Goal: Task Accomplishment & Management: Manage account settings

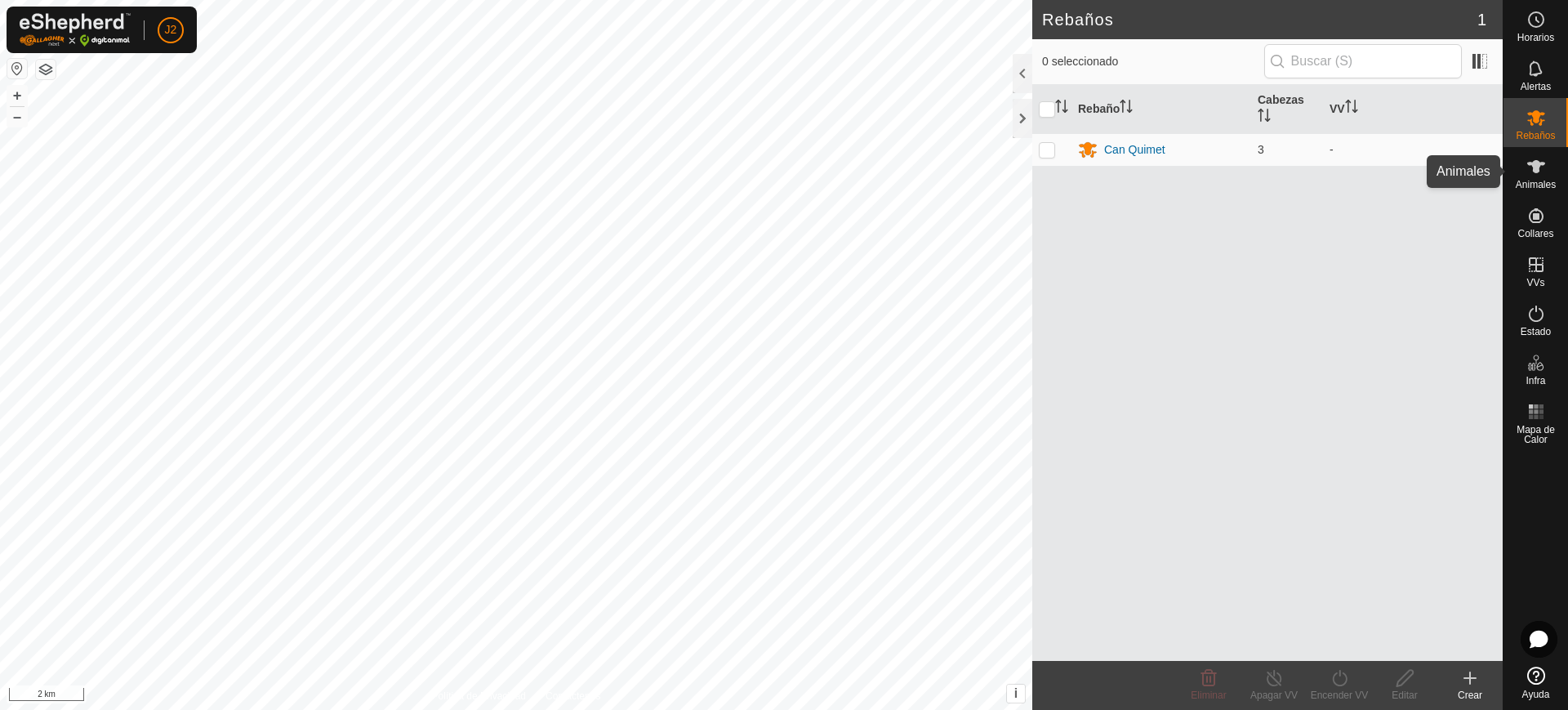
click at [1540, 166] on icon at bounding box center [1537, 166] width 18 height 13
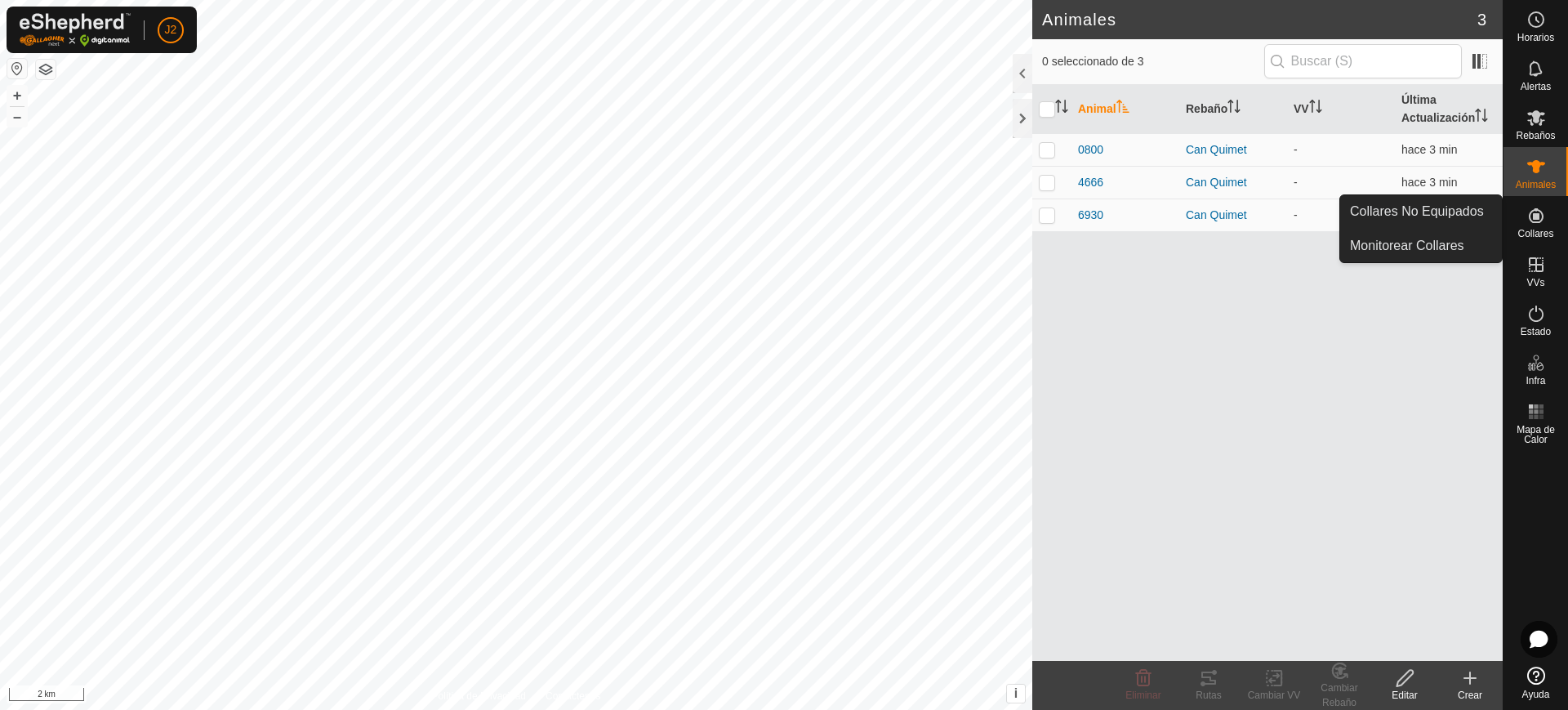
click at [1539, 226] on es-neckbands-svg-icon at bounding box center [1537, 215] width 29 height 27
click at [1475, 224] on link "Collares No Equipados" at bounding box center [1421, 211] width 162 height 32
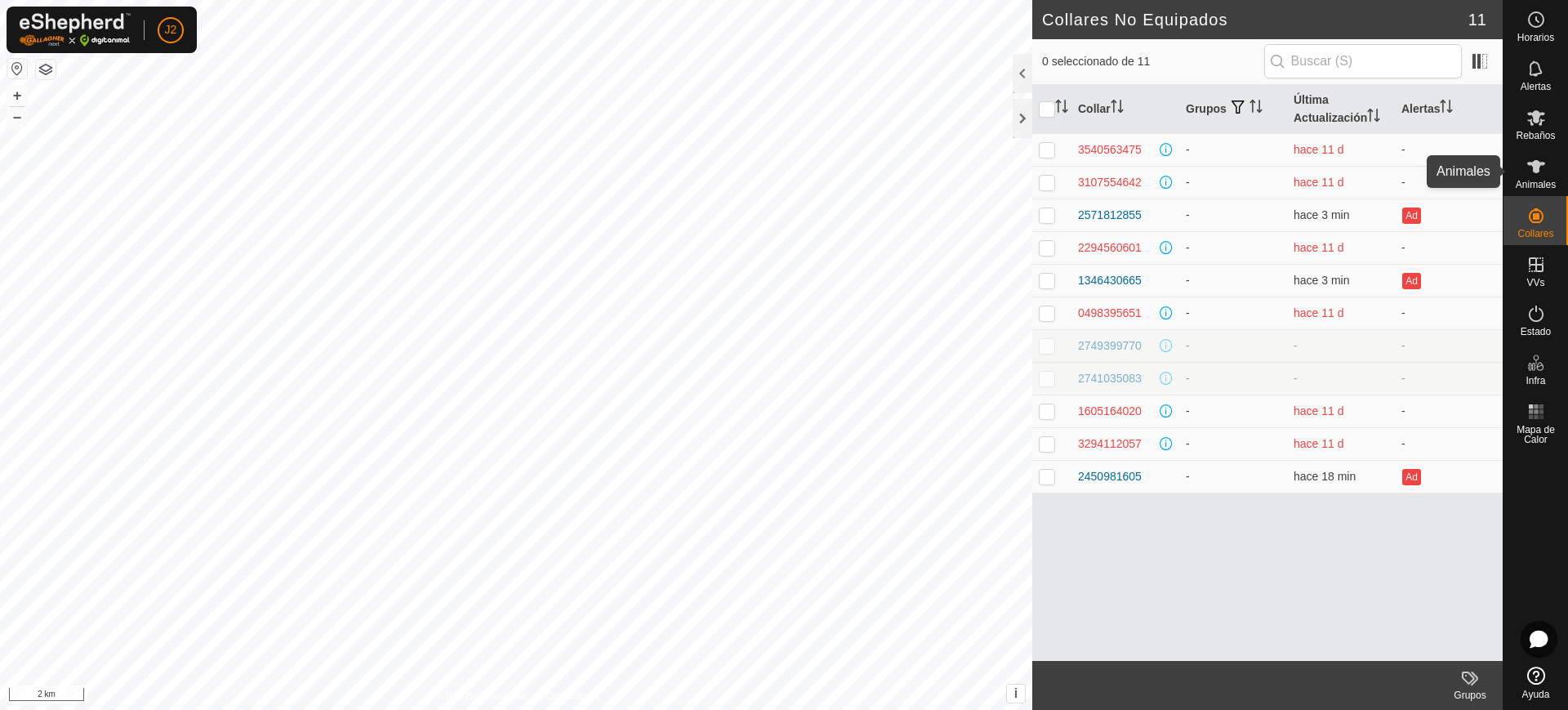
click at [1534, 174] on icon at bounding box center [1537, 167] width 20 height 20
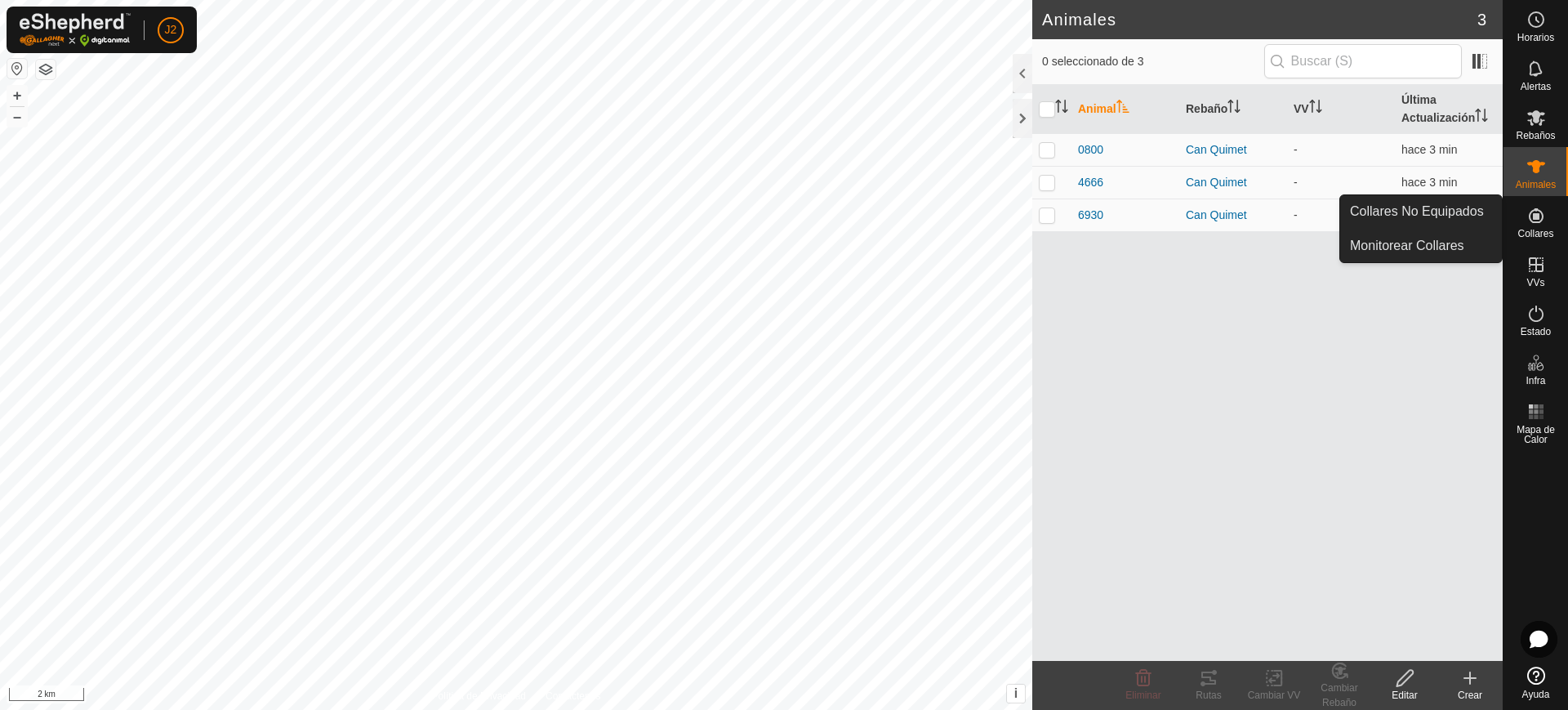
click at [1544, 202] on es-neckbands-svg-icon at bounding box center [1537, 215] width 29 height 27
click at [1537, 218] on icon at bounding box center [1537, 215] width 15 height 15
click at [1466, 207] on link "Collares No Equipados" at bounding box center [1421, 211] width 162 height 32
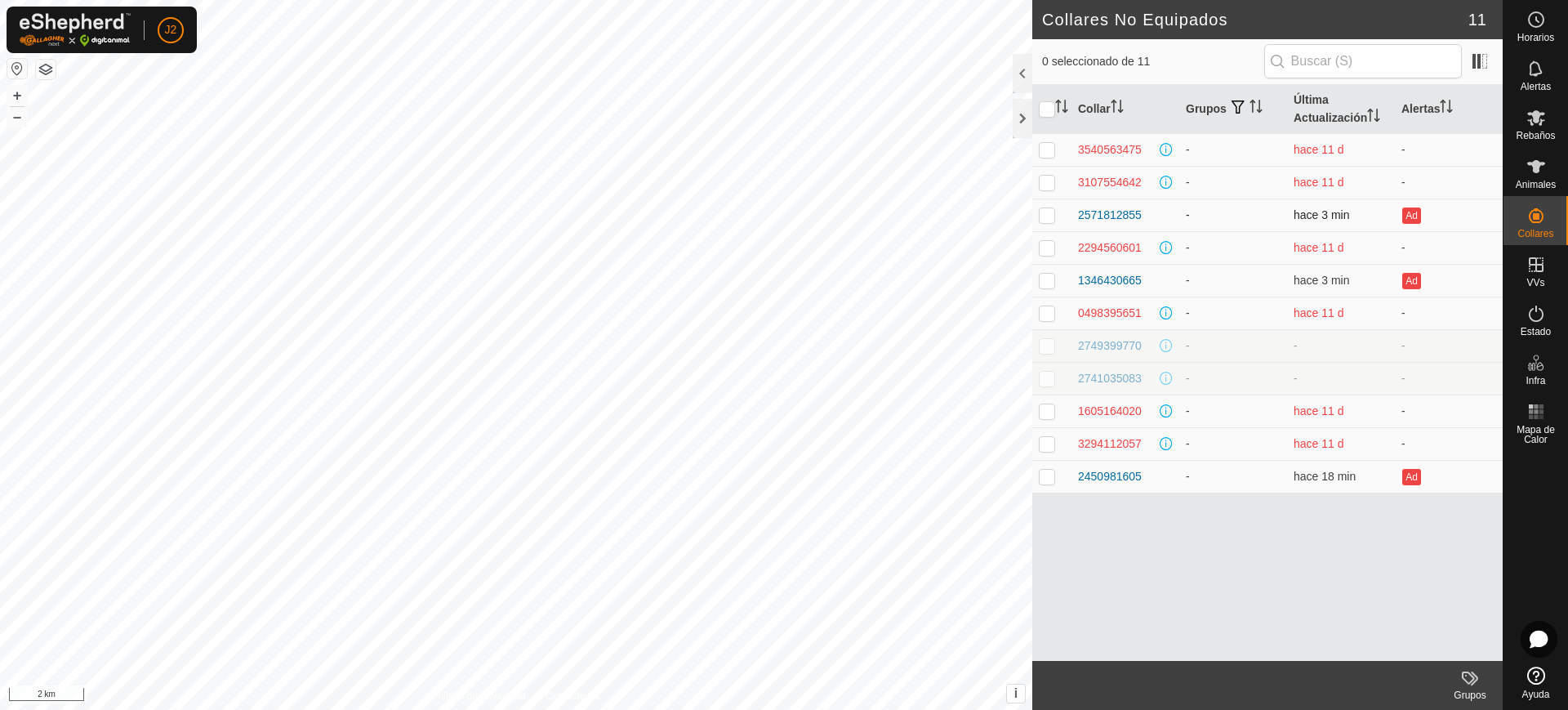
drag, startPoint x: 1151, startPoint y: 216, endPoint x: 1051, endPoint y: 211, distance: 100.1
click at [1051, 211] on tr "2571812855 - hace 3 min Ad" at bounding box center [1268, 214] width 470 height 32
copy div "2571812855"
drag, startPoint x: 1148, startPoint y: 282, endPoint x: 1070, endPoint y: 280, distance: 78.0
click at [1070, 280] on tr "1346430665 - hace 3 min Ad" at bounding box center [1268, 280] width 470 height 32
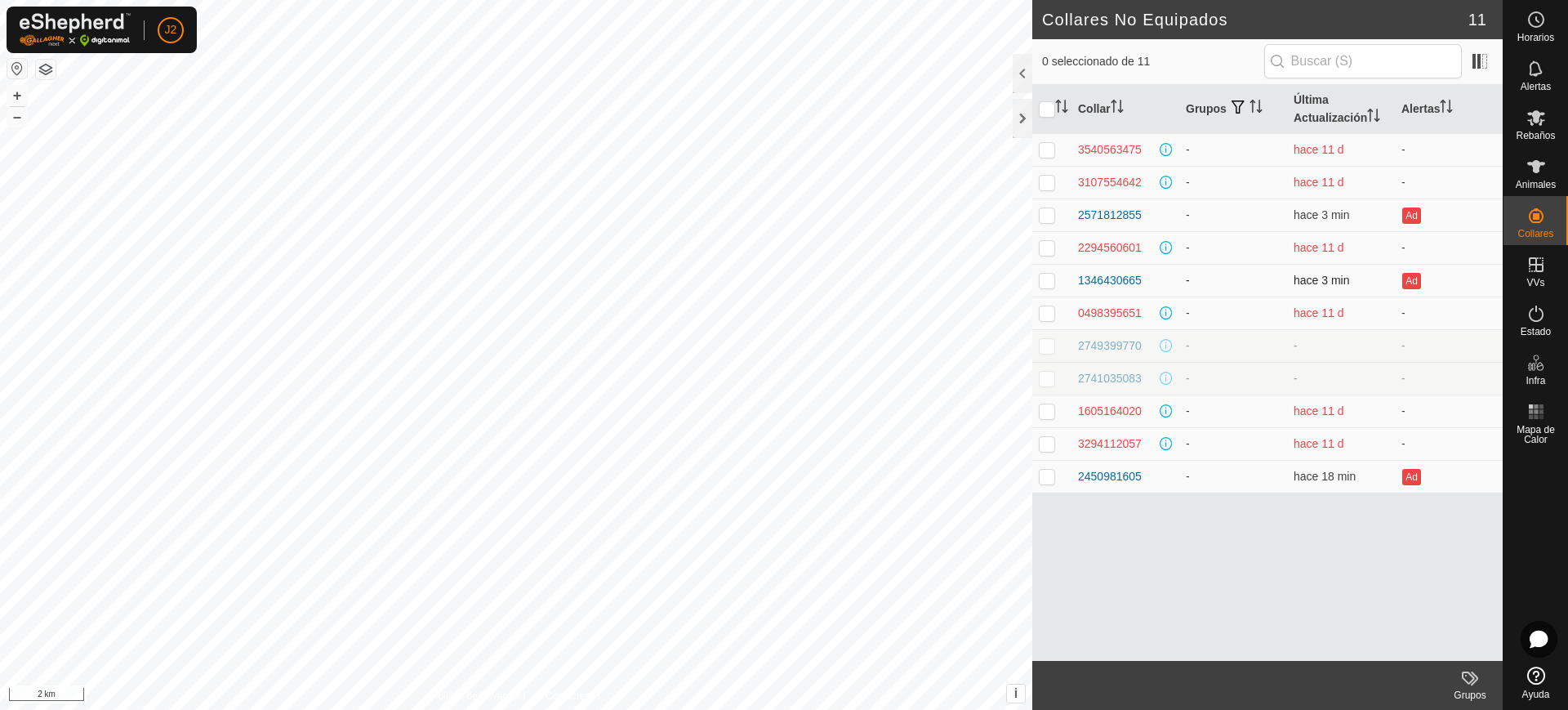
copy div "1346430665"
drag, startPoint x: 1150, startPoint y: 478, endPoint x: 1068, endPoint y: 478, distance: 82.0
click at [1068, 478] on tr "2450981605 - hace 18 min Ad" at bounding box center [1268, 475] width 470 height 32
copy div "2450981605"
click at [161, 29] on p-avatar "J2" at bounding box center [171, 29] width 27 height 27
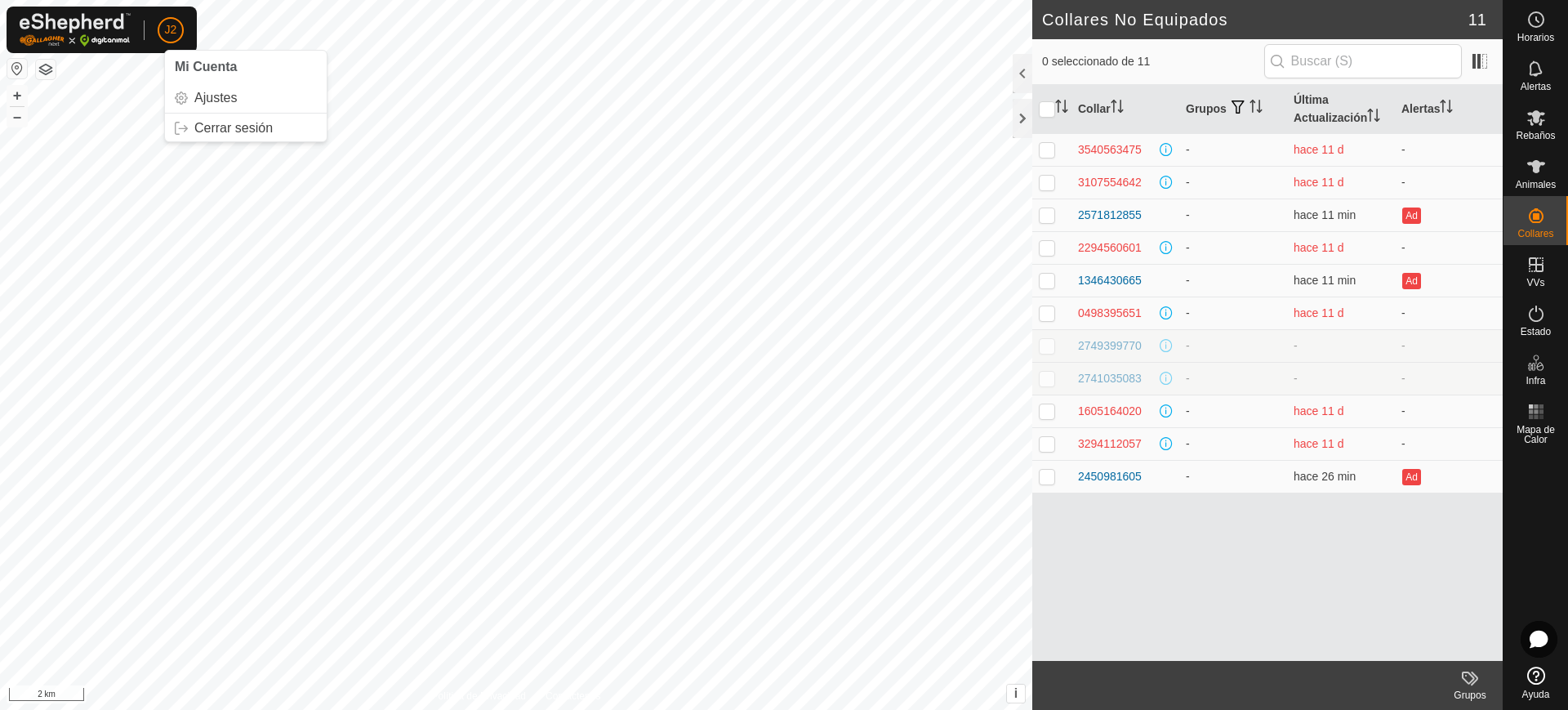
click at [184, 27] on div "J2 Mi Cuenta Ajustes Cerrar sesión" at bounding box center [102, 29] width 190 height 46
click at [224, 116] on link "Cerrar sesión" at bounding box center [245, 128] width 162 height 27
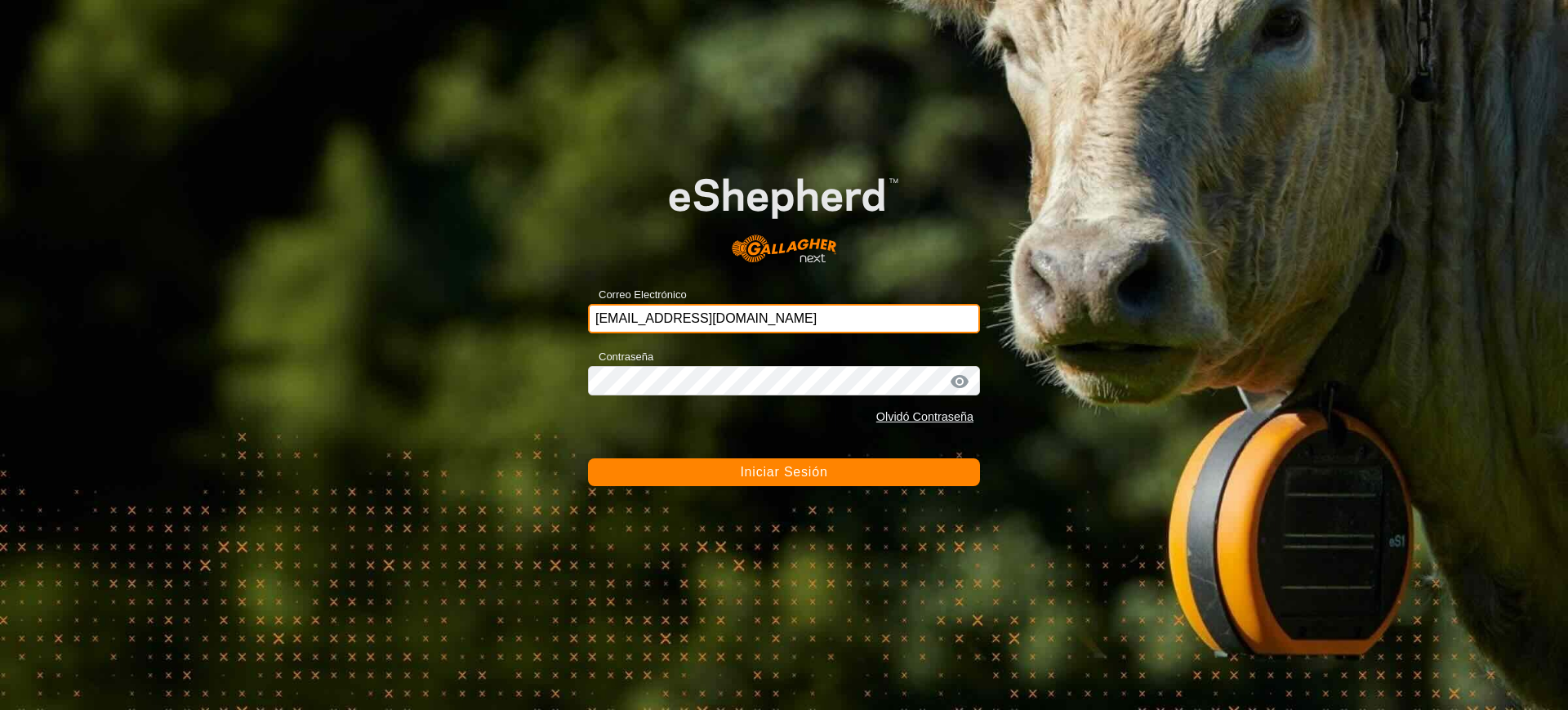
drag, startPoint x: 826, startPoint y: 314, endPoint x: 518, endPoint y: 283, distance: 309.6
click at [518, 283] on div "Correo Electrónico [EMAIL_ADDRESS][DOMAIN_NAME] Contraseña Olvidó Contraseña In…" at bounding box center [784, 355] width 1568 height 710
type input "[EMAIL_ADDRESS][DOMAIN_NAME]"
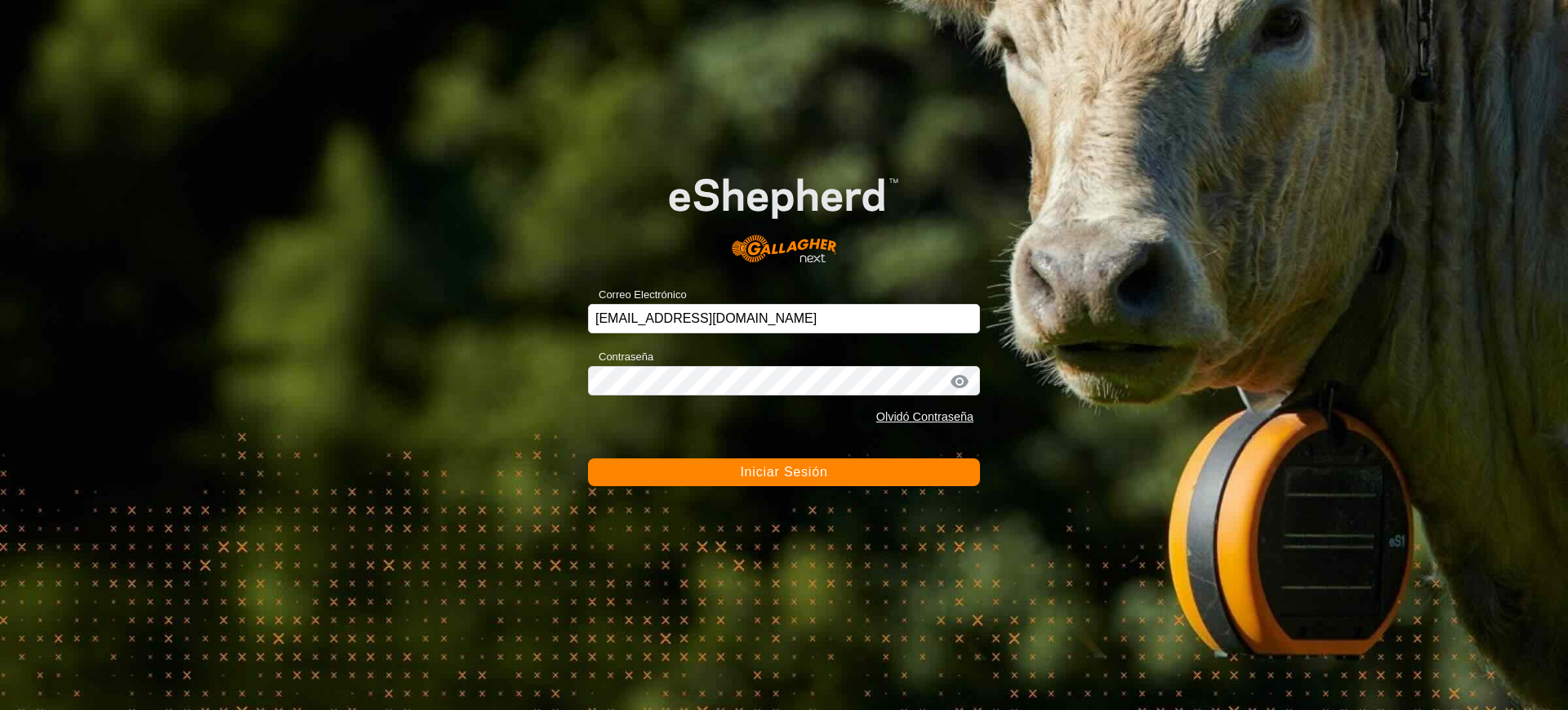
click at [769, 469] on span "Iniciar Sesión" at bounding box center [784, 471] width 87 height 14
